Goal: Task Accomplishment & Management: Use online tool/utility

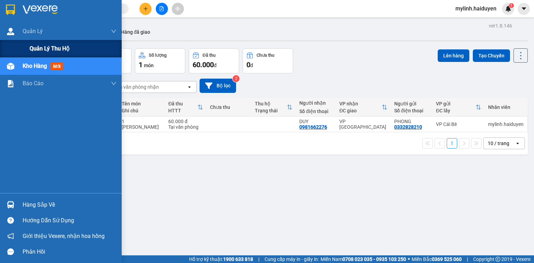
scroll to position [17, 0]
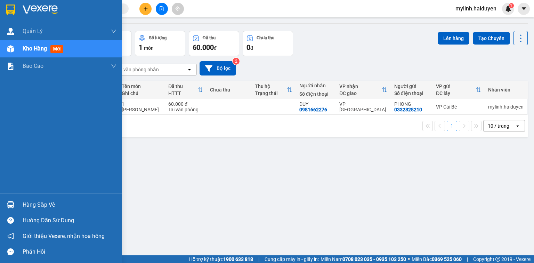
click at [38, 49] on span "Kho hàng" at bounding box center [35, 48] width 24 height 7
click at [40, 50] on span "Kho hàng" at bounding box center [35, 48] width 24 height 7
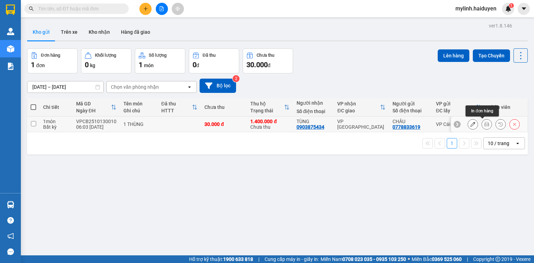
click at [484, 124] on icon at bounding box center [486, 124] width 5 height 5
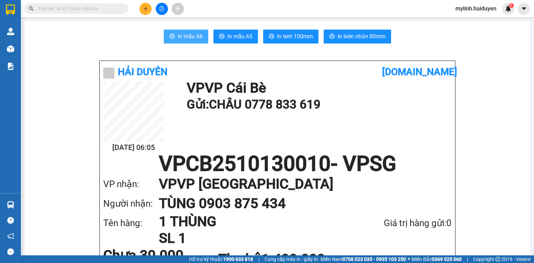
click at [189, 38] on span "In mẫu A6" at bounding box center [190, 36] width 25 height 9
click at [357, 33] on span "In biên nhận 80mm" at bounding box center [362, 36] width 48 height 9
click at [184, 36] on span "In mẫu A6" at bounding box center [190, 36] width 25 height 9
